Goal: Task Accomplishment & Management: Complete application form

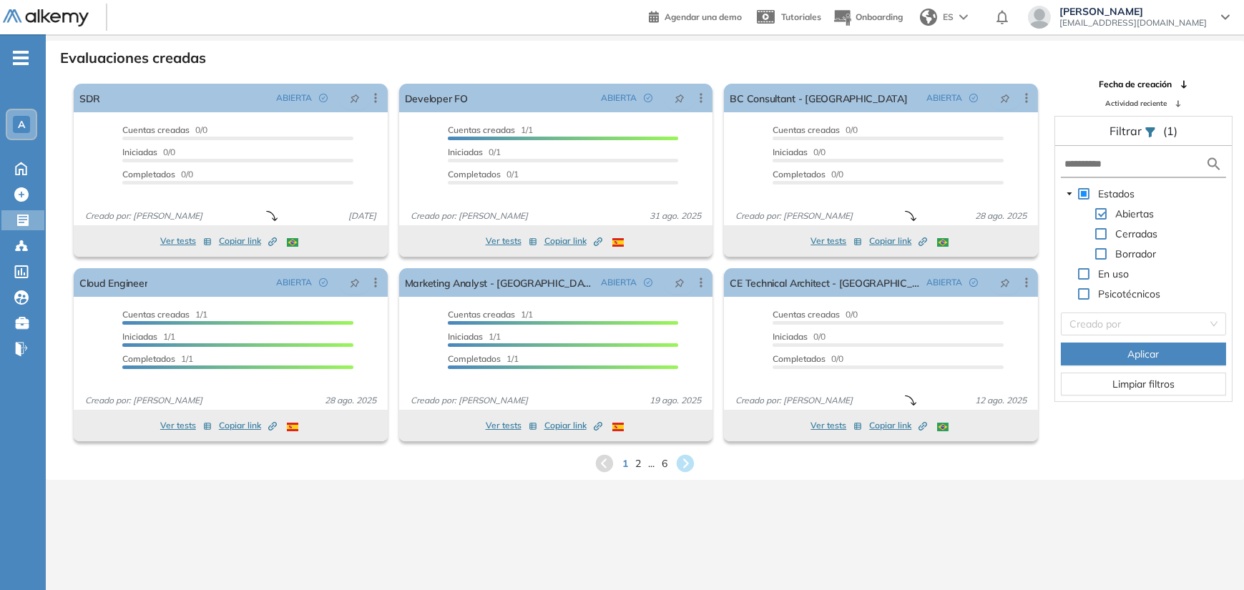
scroll to position [34, 0]
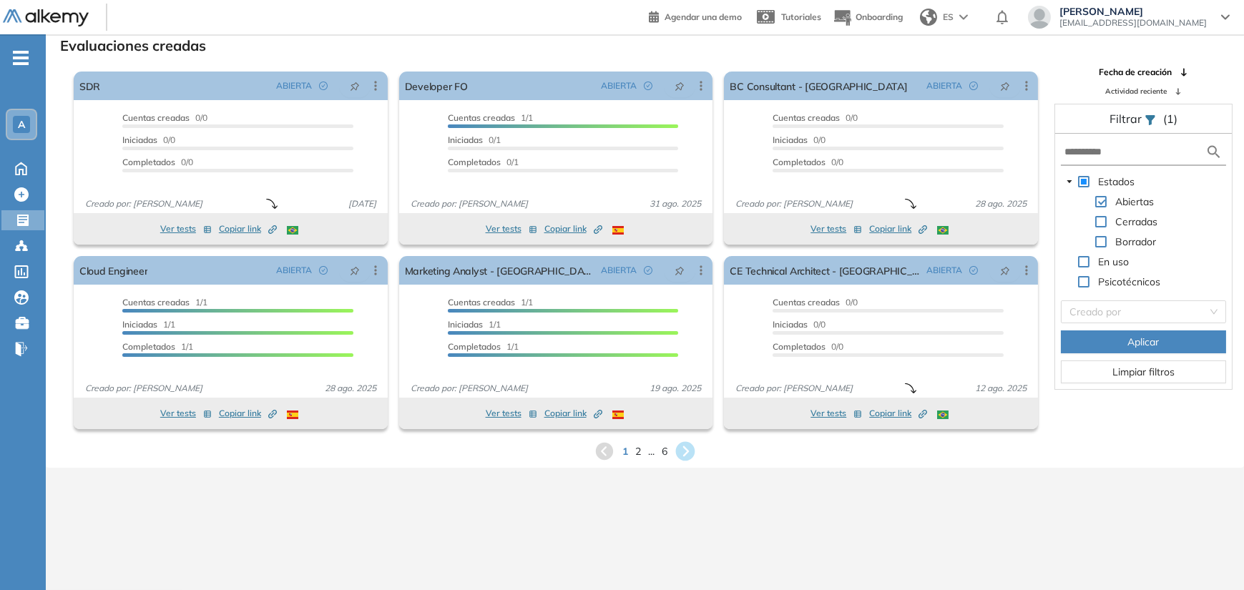
click at [682, 455] on icon at bounding box center [685, 451] width 19 height 19
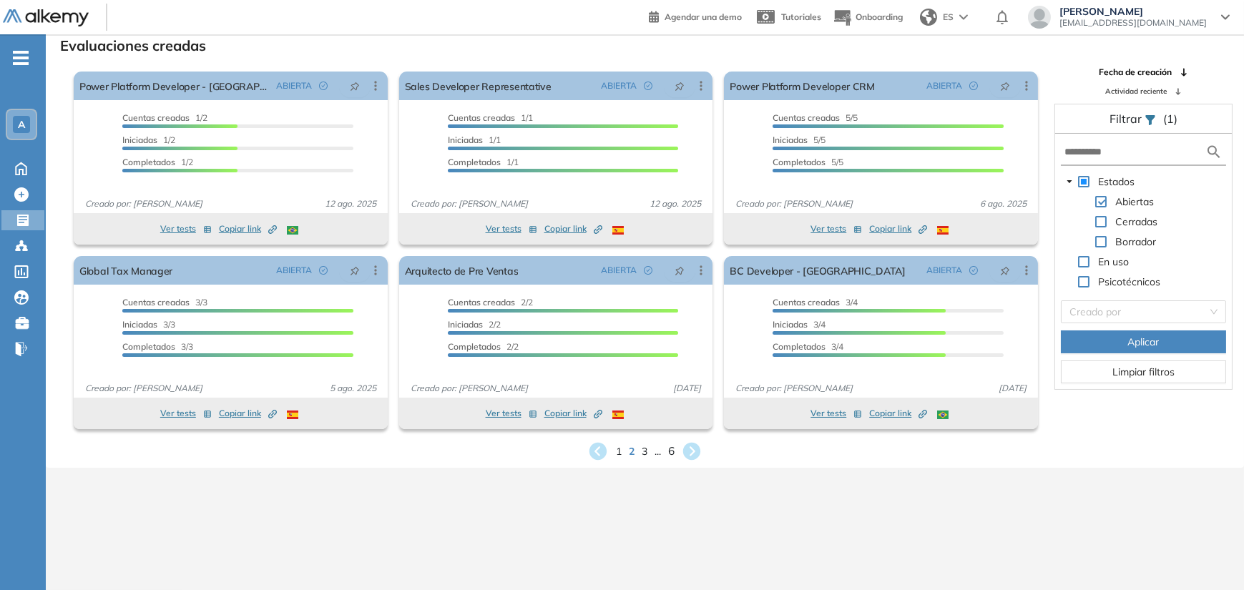
click at [672, 454] on span "6" at bounding box center [671, 451] width 6 height 16
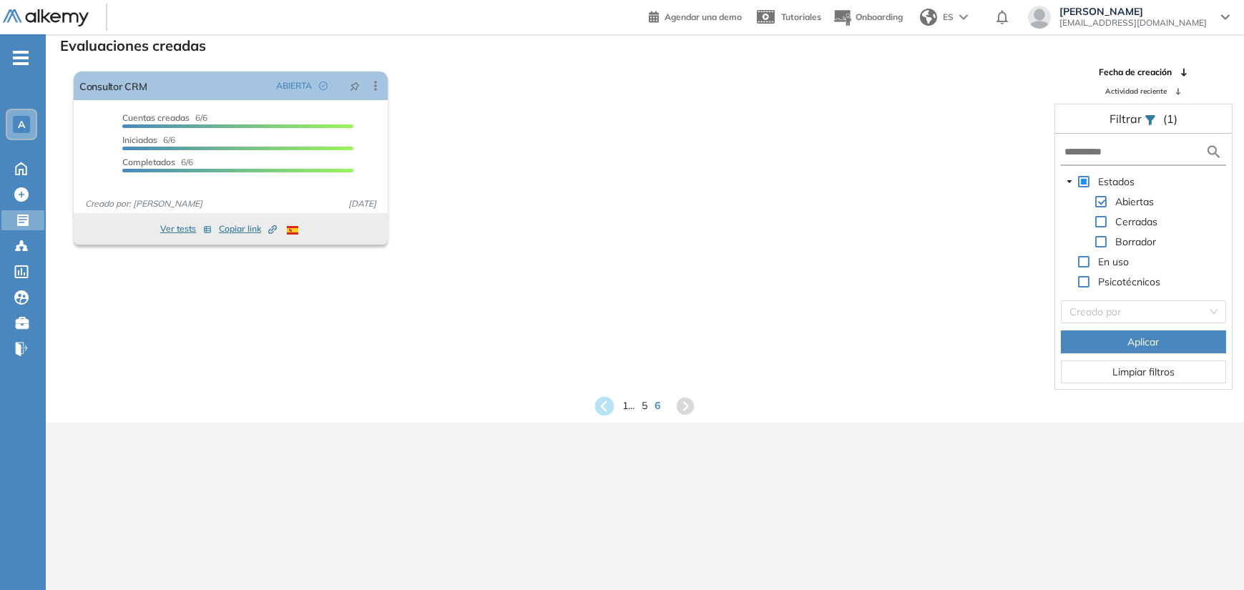
click at [601, 402] on icon at bounding box center [604, 405] width 19 height 19
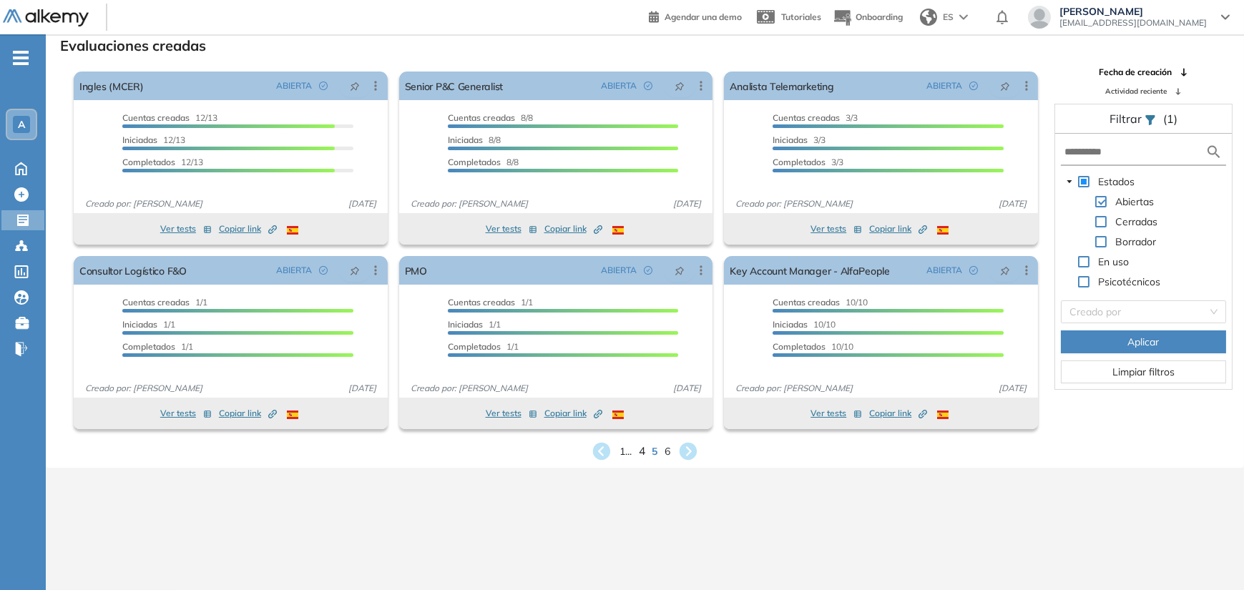
click at [643, 454] on span "4" at bounding box center [642, 451] width 6 height 16
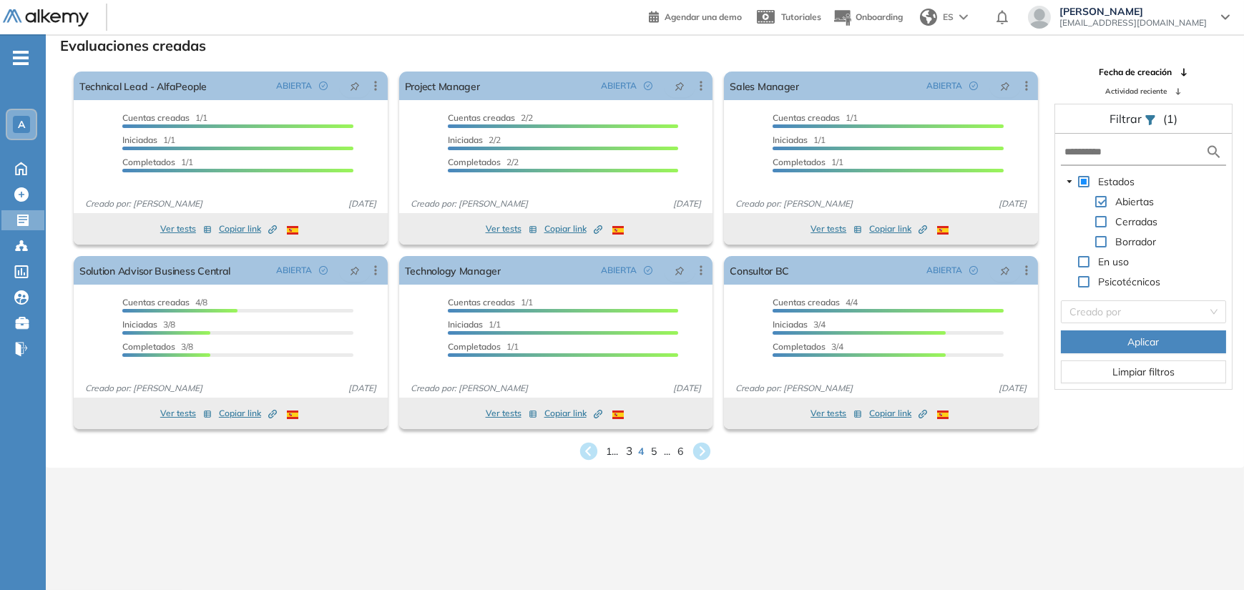
click at [630, 455] on span "3" at bounding box center [628, 451] width 6 height 16
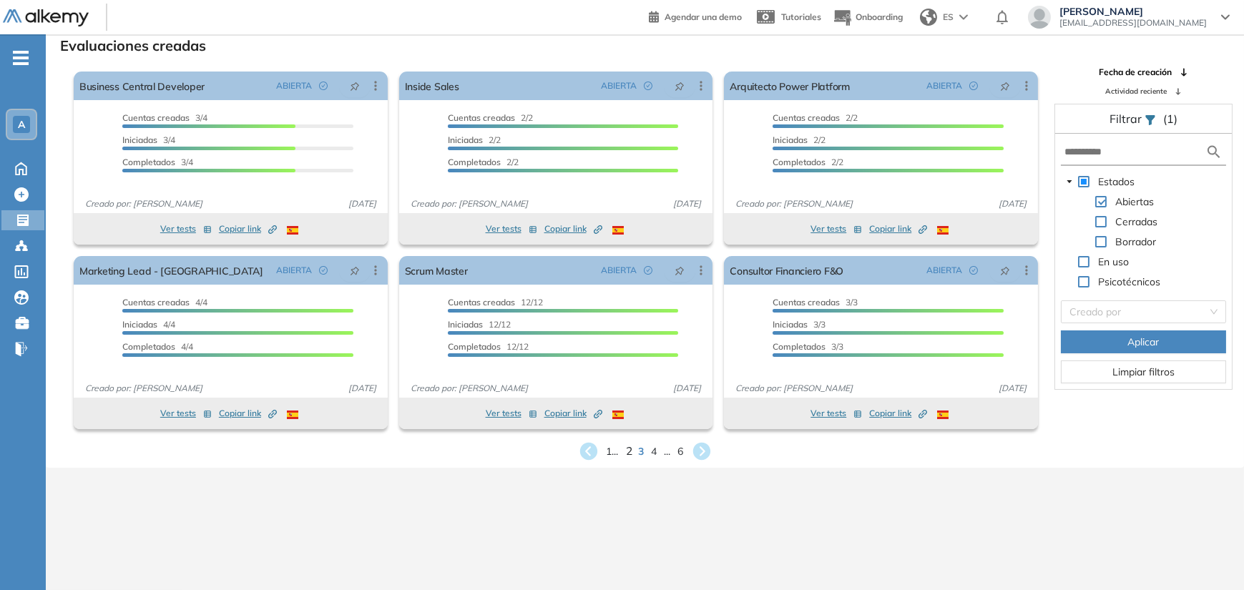
click at [629, 454] on span "2" at bounding box center [628, 451] width 6 height 16
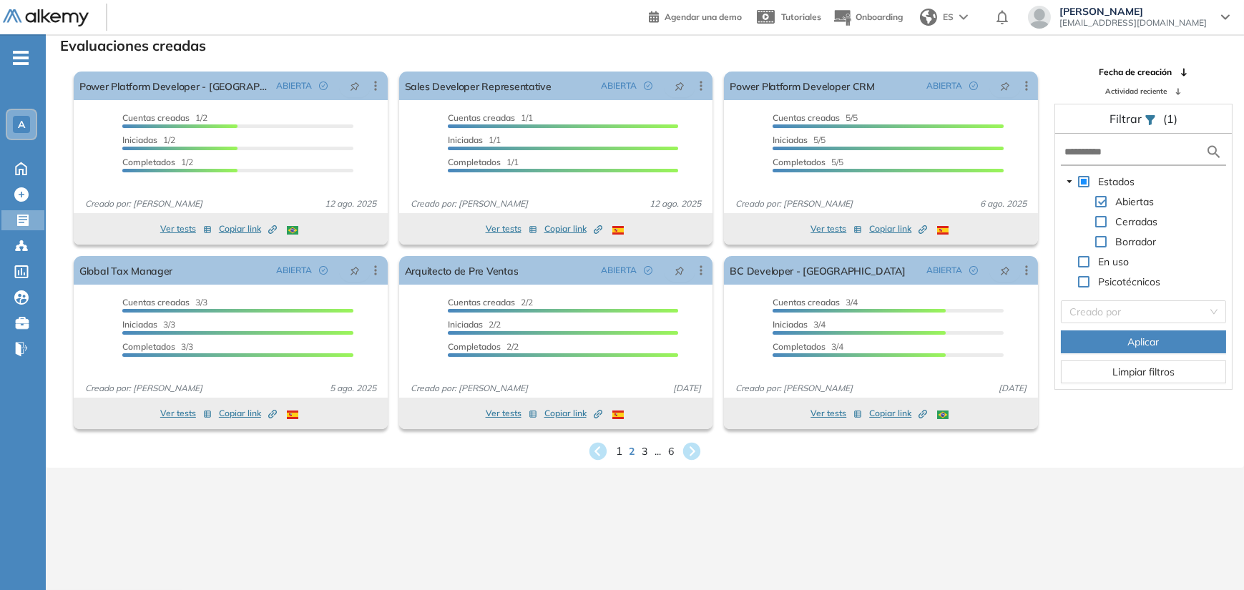
click at [616, 452] on span "1" at bounding box center [619, 451] width 6 height 16
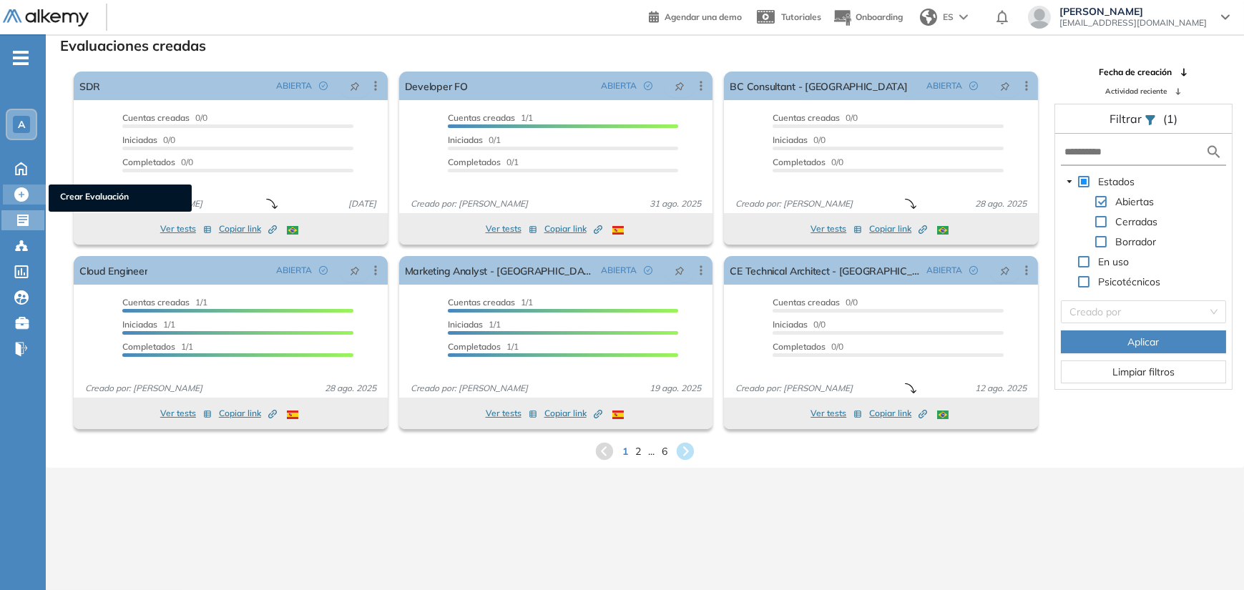
click at [22, 198] on icon at bounding box center [21, 194] width 14 height 14
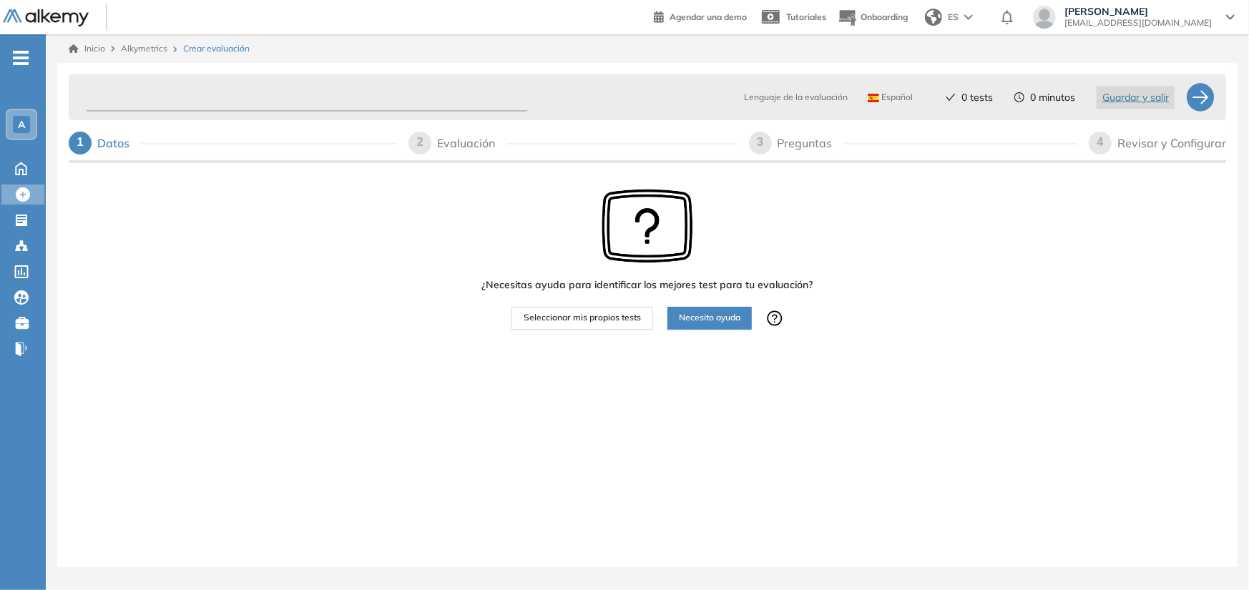
click at [159, 93] on input "text" at bounding box center [307, 98] width 442 height 28
click at [312, 103] on input "text" at bounding box center [307, 98] width 442 height 28
click at [199, 100] on input "text" at bounding box center [307, 98] width 442 height 28
paste input "**********"
click at [275, 91] on input "**********" at bounding box center [307, 98] width 442 height 28
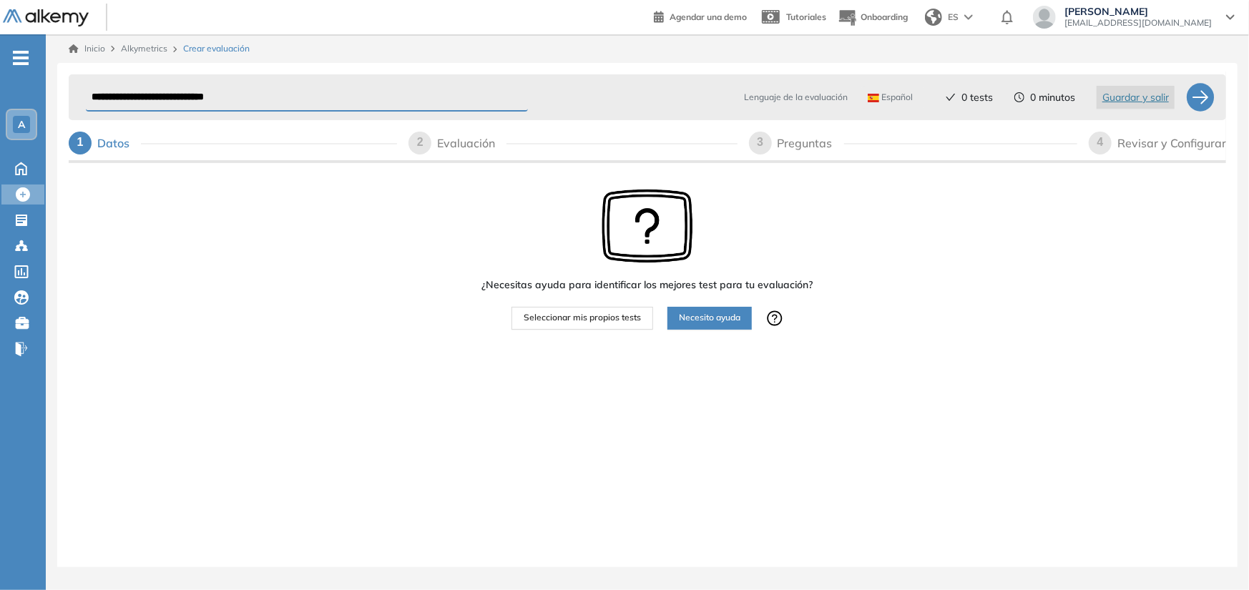
click at [91, 88] on input "**********" at bounding box center [307, 98] width 442 height 28
type input "**********"
click at [589, 317] on span "Seleccionar mis propios tests" at bounding box center [582, 318] width 117 height 14
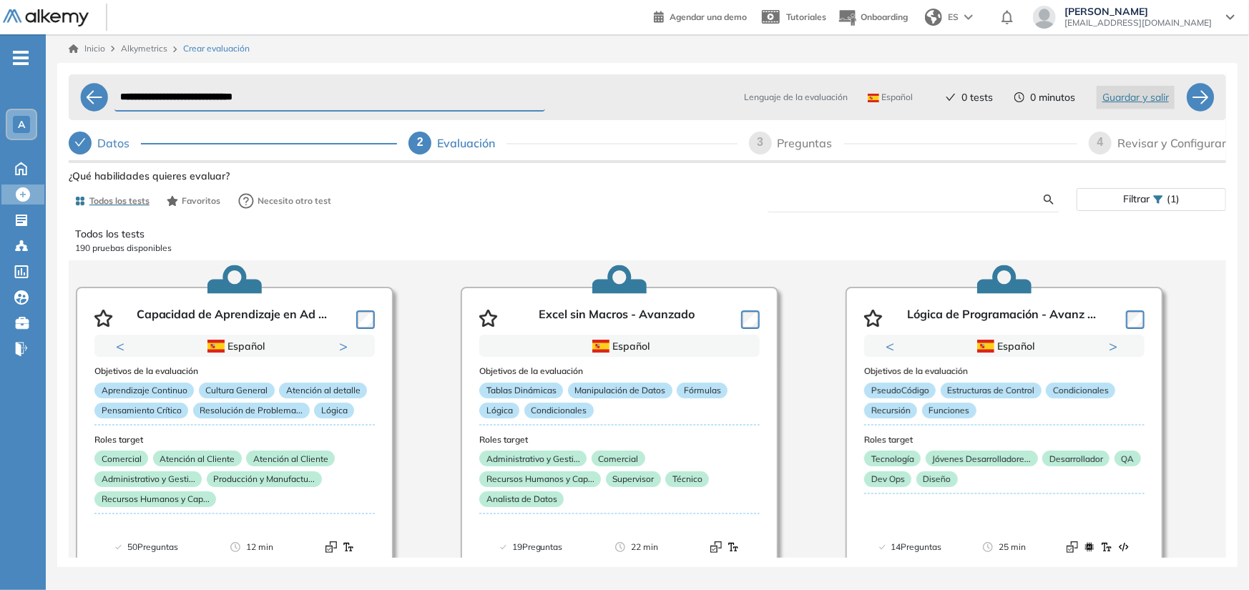
click at [845, 193] on input "text" at bounding box center [911, 199] width 265 height 13
click at [833, 201] on input "text" at bounding box center [911, 199] width 265 height 13
click at [797, 202] on input "text" at bounding box center [911, 199] width 265 height 13
click at [783, 187] on form at bounding box center [914, 199] width 292 height 25
click at [783, 199] on input "text" at bounding box center [911, 199] width 265 height 13
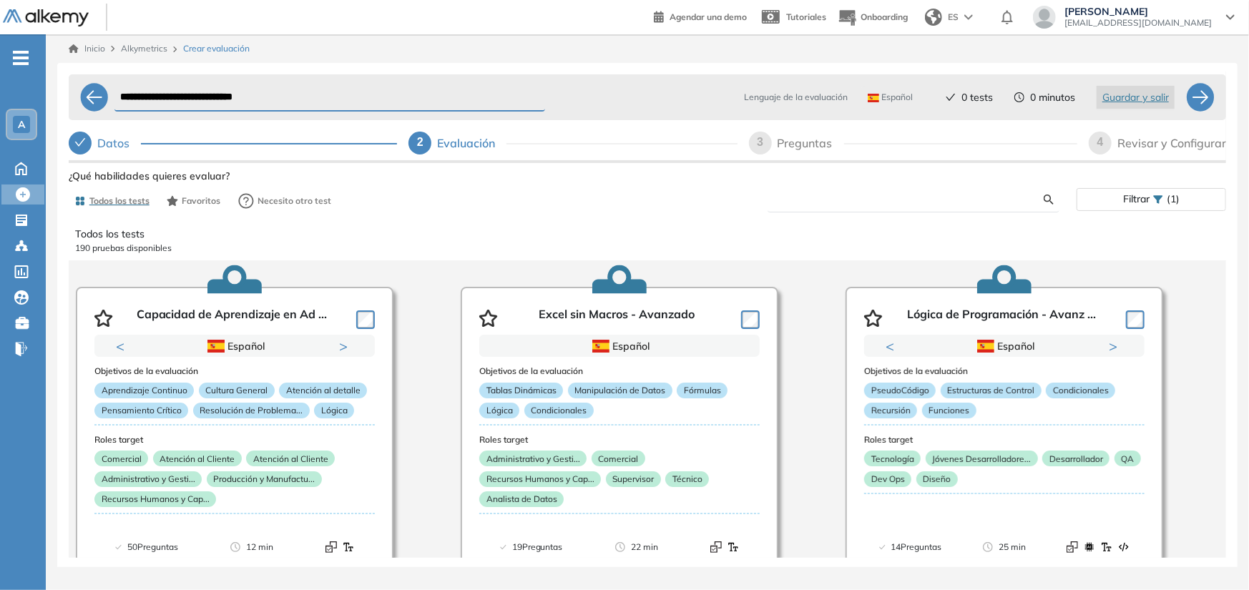
click at [809, 198] on input "text" at bounding box center [911, 199] width 265 height 13
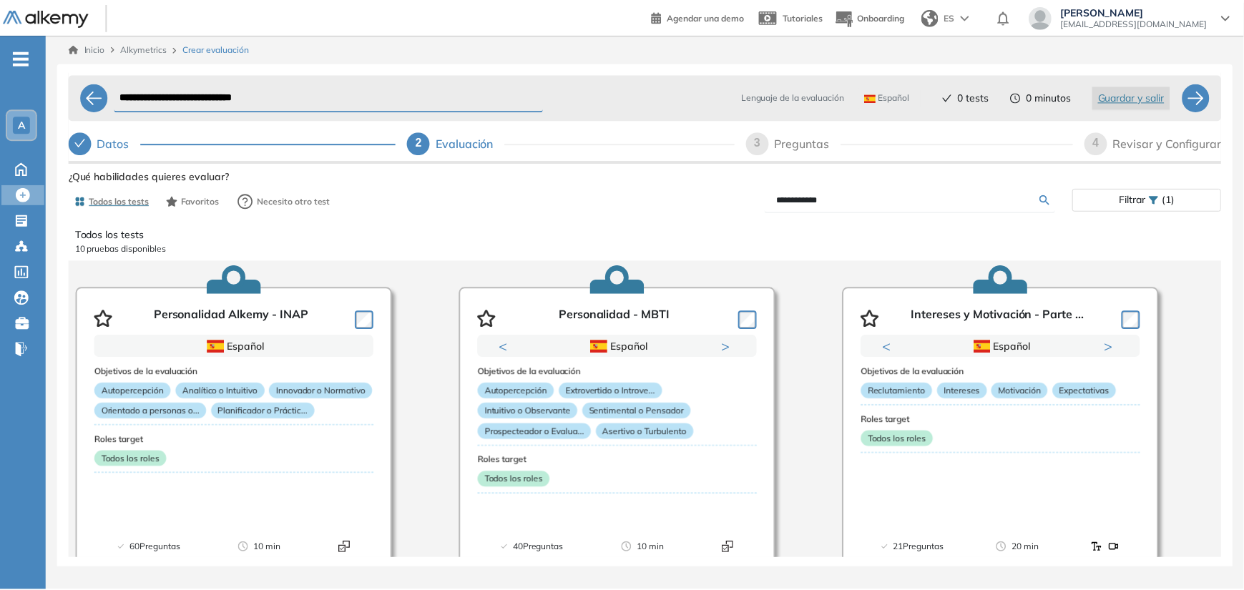
scroll to position [72, 0]
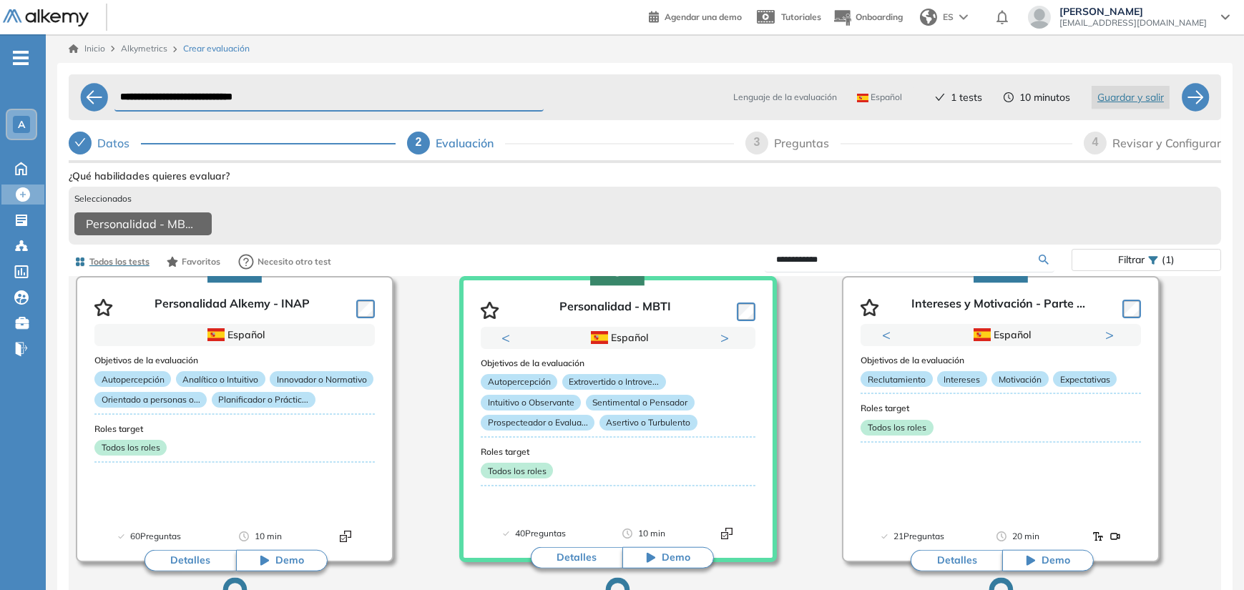
click at [828, 266] on input "**********" at bounding box center [907, 259] width 263 height 13
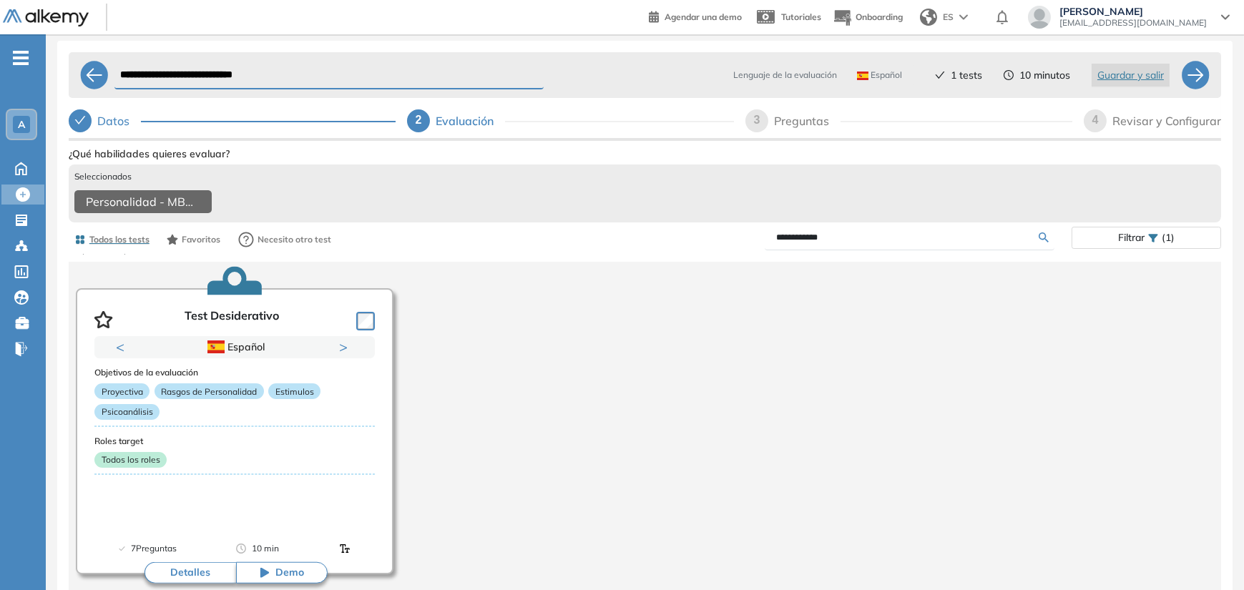
scroll to position [44, 0]
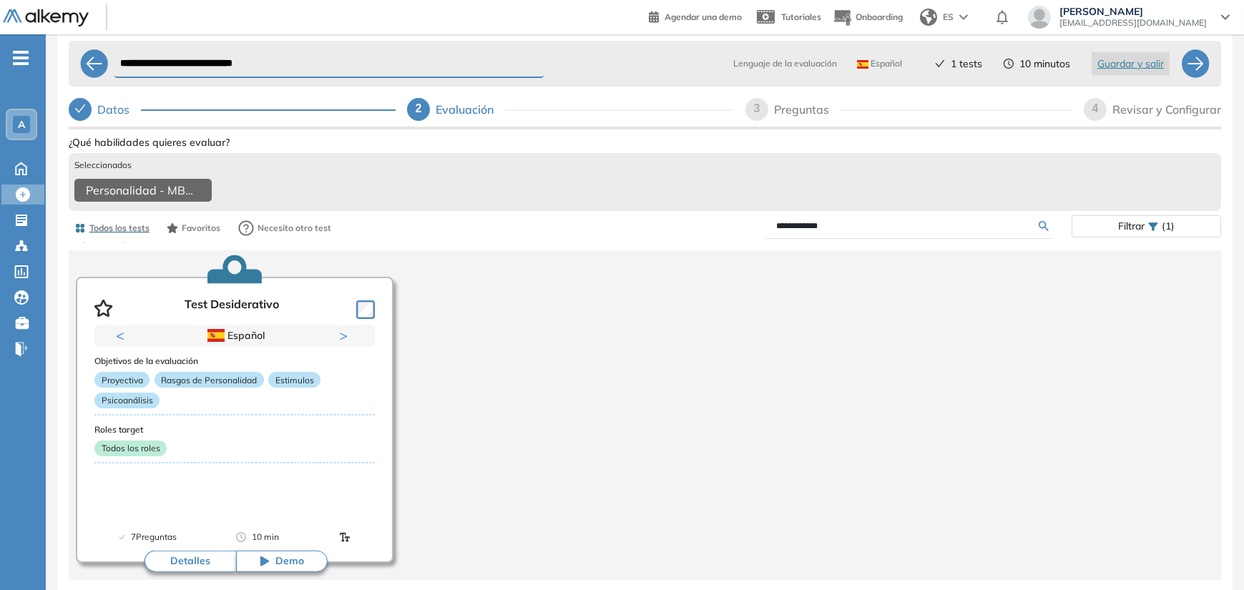
click at [852, 220] on input "**********" at bounding box center [907, 226] width 263 height 13
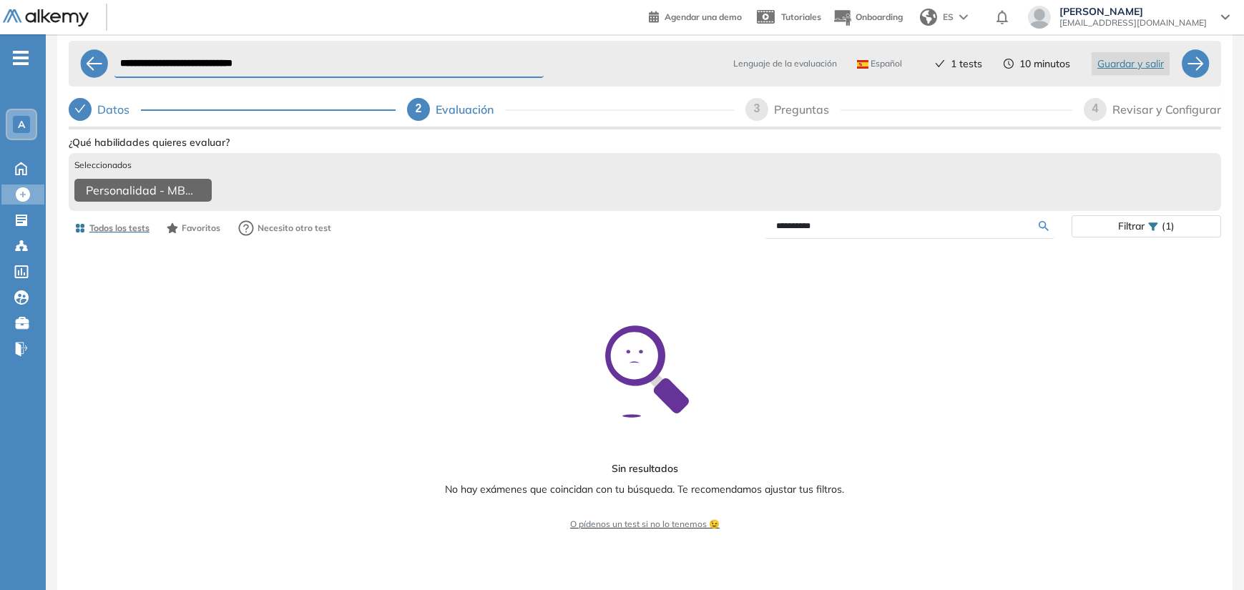
scroll to position [0, 0]
click at [836, 220] on input "**********" at bounding box center [907, 226] width 263 height 13
type input "**********"
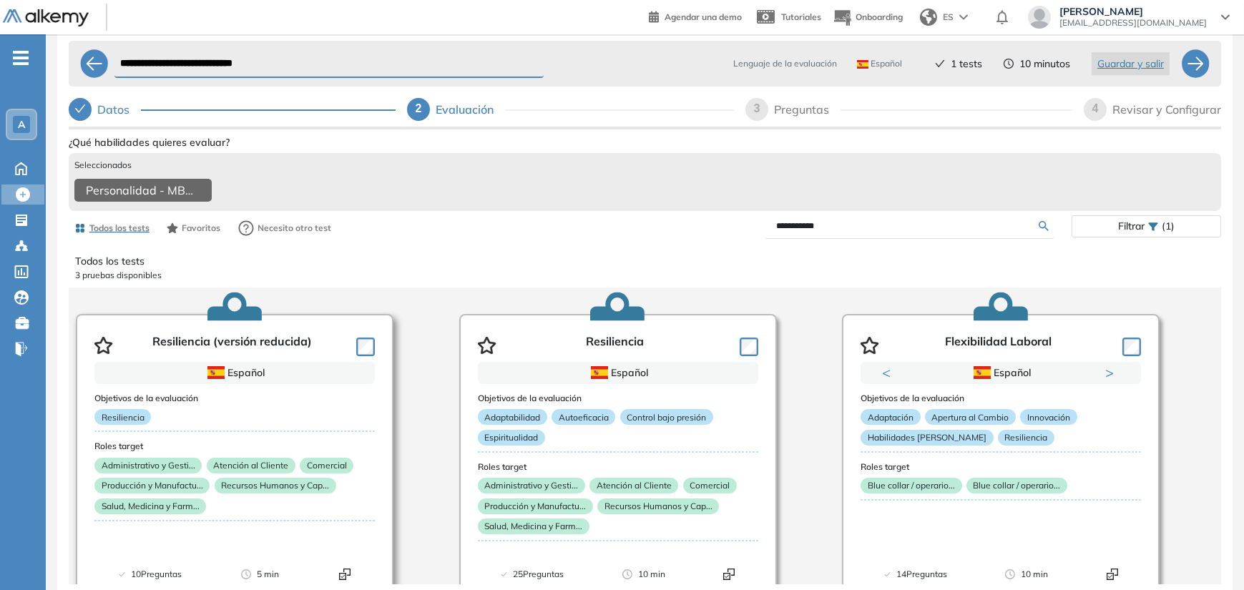
scroll to position [37, 0]
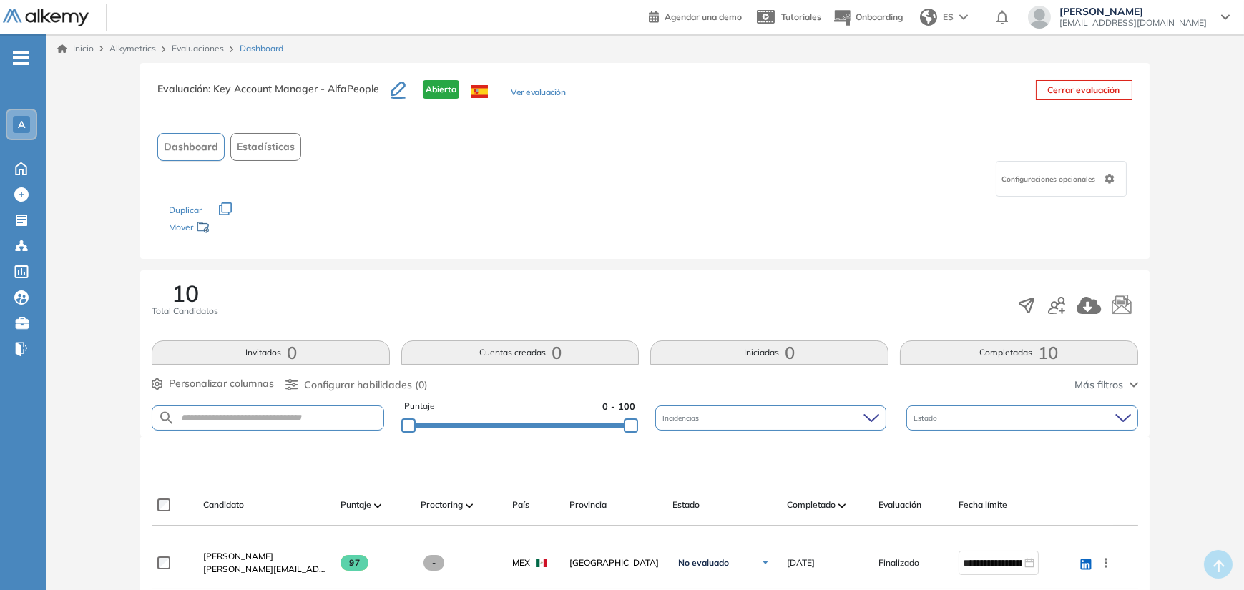
click at [533, 93] on button "Ver evaluación" at bounding box center [538, 93] width 54 height 15
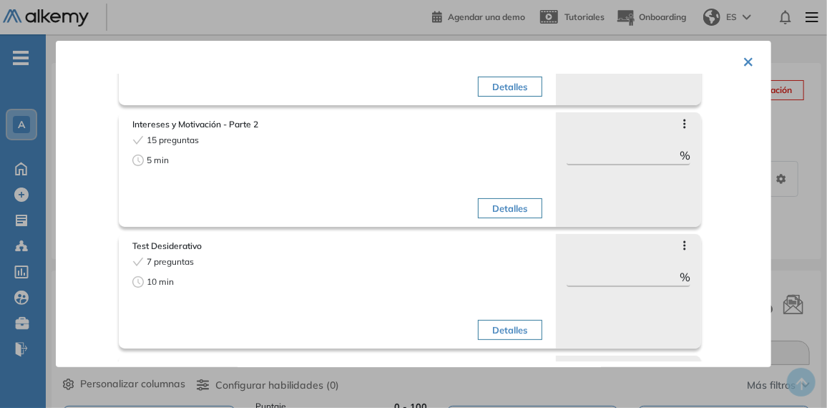
scroll to position [214, 0]
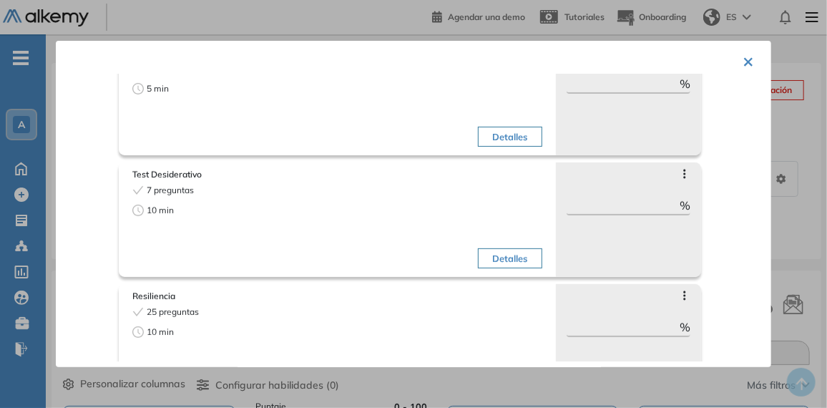
click at [751, 60] on div "× Key Account Manager - AlfaPeople Tests seleccionados: 5 Duración total: 41 mi…" at bounding box center [414, 204] width 716 height 326
click at [744, 59] on button "×" at bounding box center [748, 61] width 11 height 28
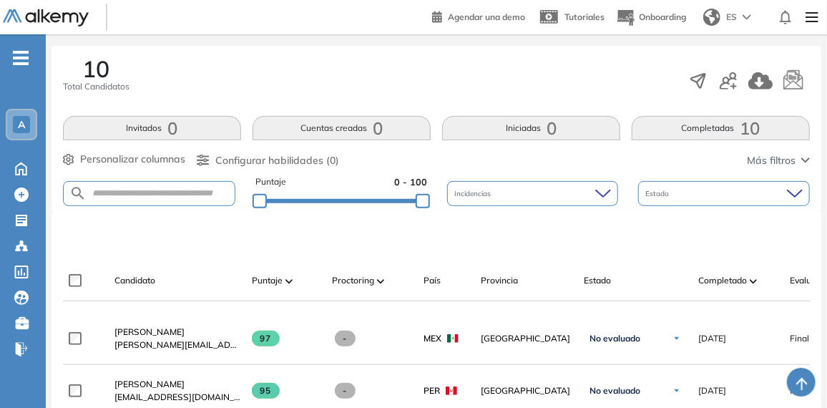
scroll to position [357, 0]
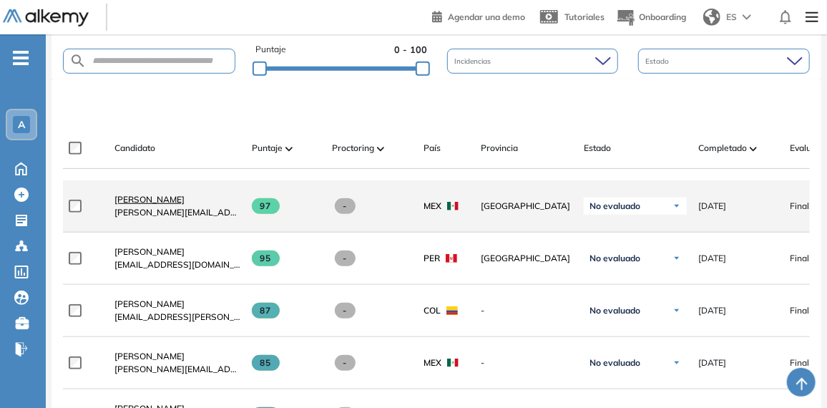
click at [138, 200] on span "[PERSON_NAME]" at bounding box center [149, 199] width 70 height 11
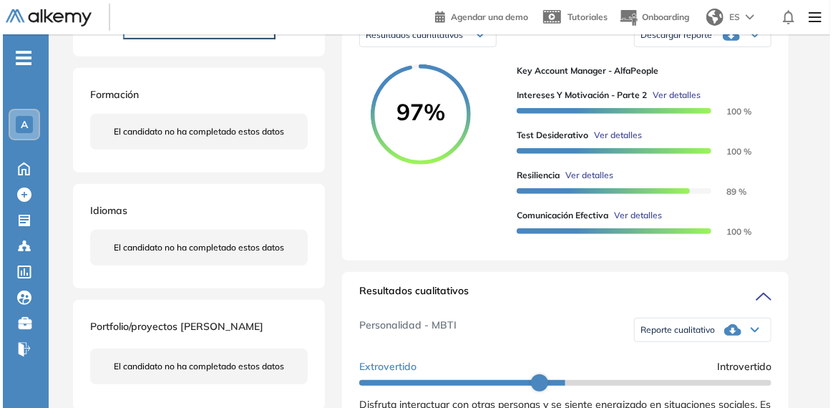
scroll to position [286, 0]
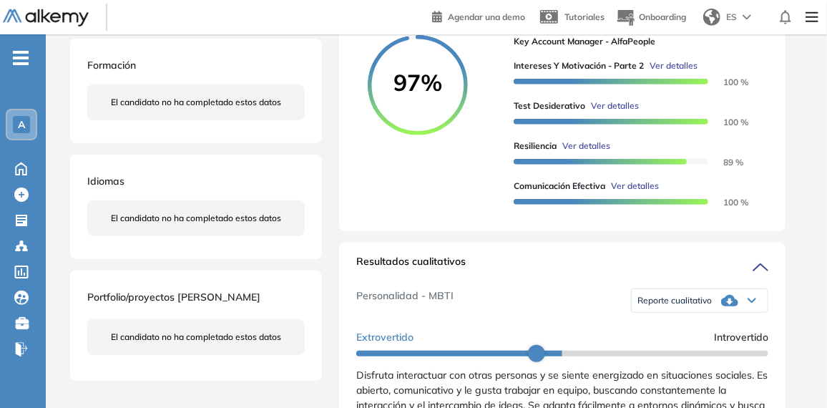
click at [608, 112] on span "Ver detalles" at bounding box center [615, 105] width 48 height 13
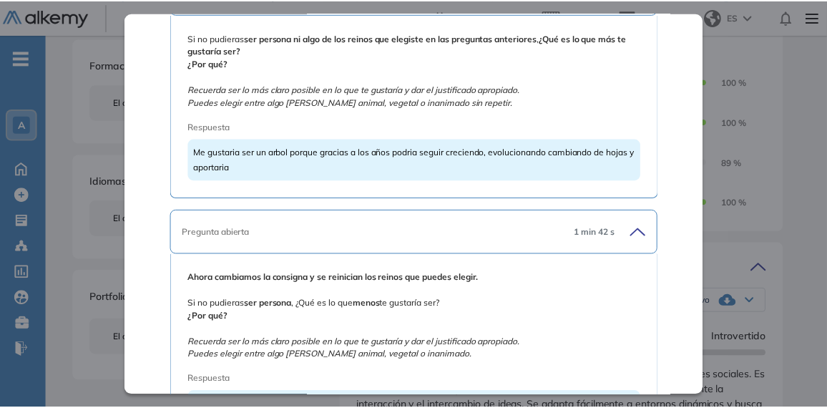
scroll to position [1295, 0]
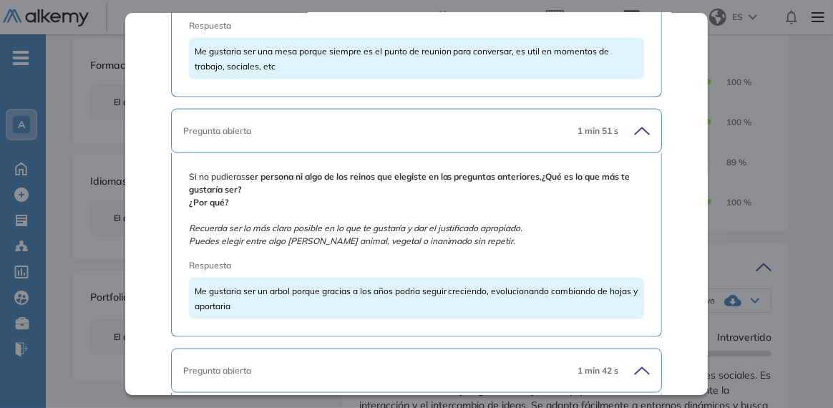
click at [769, 145] on div "Test Desiderativo Proyectivas Integrador Idiomas Objetivos Proyectiva Rasgos de…" at bounding box center [439, 411] width 744 height 1268
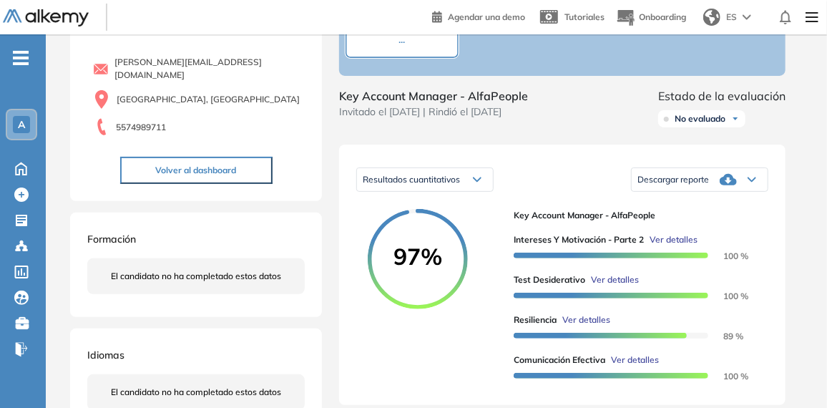
scroll to position [286, 0]
